Goal: Book appointment/travel/reservation

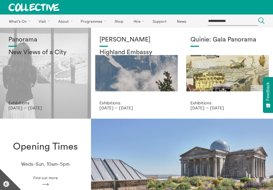
click at [58, 78] on div "Panorama New Views of a City" at bounding box center [45, 68] width 74 height 64
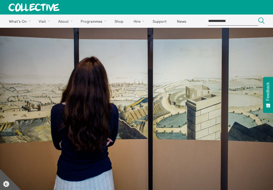
scroll to position [212, 0]
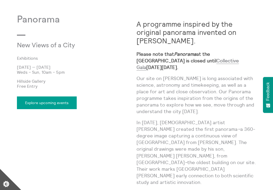
click at [65, 105] on link "Explore upcoming events" at bounding box center [47, 102] width 60 height 13
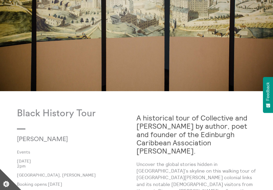
scroll to position [116, 0]
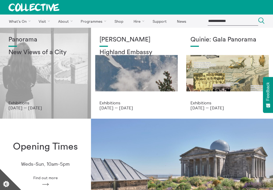
click at [54, 64] on div "Panorama New Views of a City" at bounding box center [45, 68] width 74 height 64
